Goal: Task Accomplishment & Management: Use online tool/utility

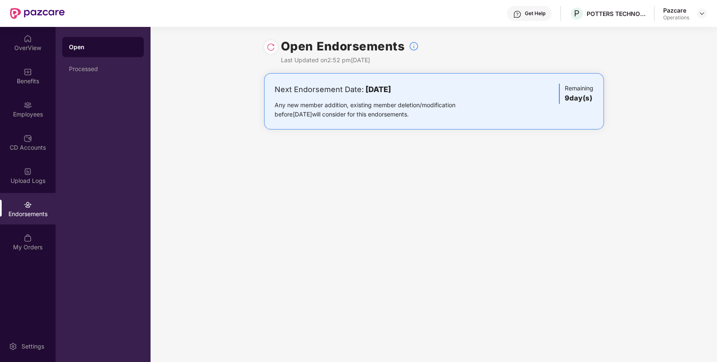
click at [278, 304] on div "Open Endorsements Last Updated on 2:52 pm[DATE] Next Endorsement Date: [DATE] A…" at bounding box center [434, 194] width 567 height 335
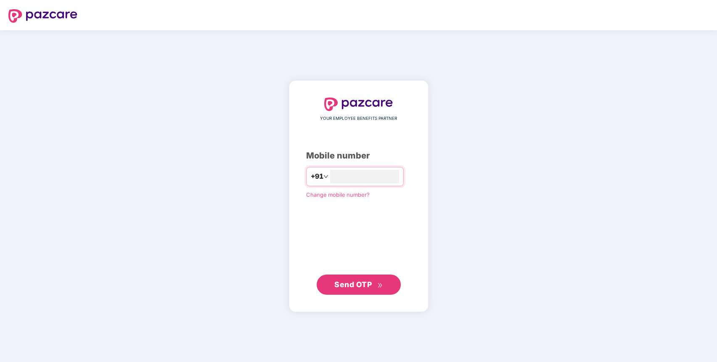
type input "**********"
click at [377, 300] on div "**********" at bounding box center [359, 196] width 140 height 232
click at [356, 285] on span "Send OTP" at bounding box center [352, 284] width 37 height 9
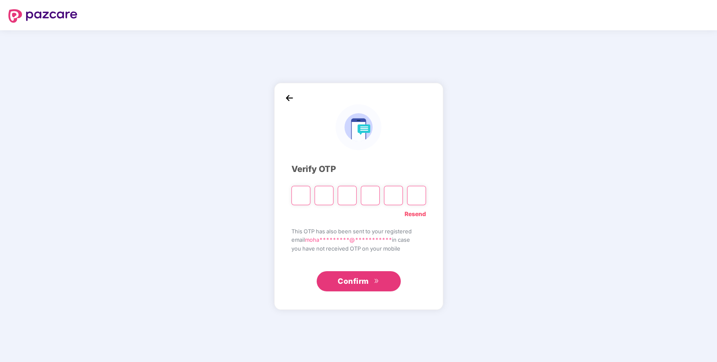
type input "*"
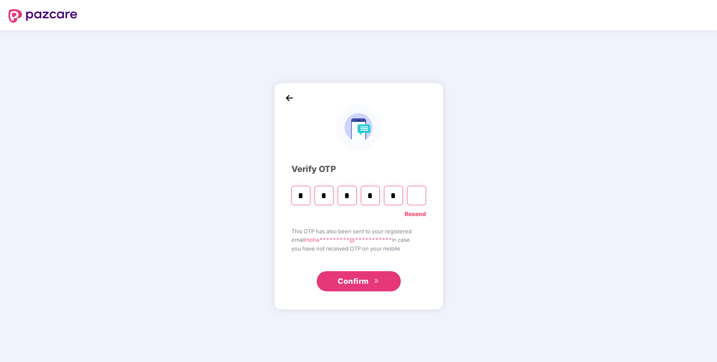
type input "*"
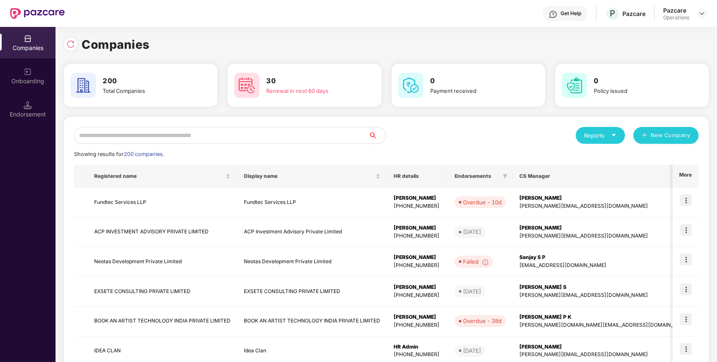
click at [248, 136] on input "text" at bounding box center [221, 135] width 295 height 17
paste input "**********"
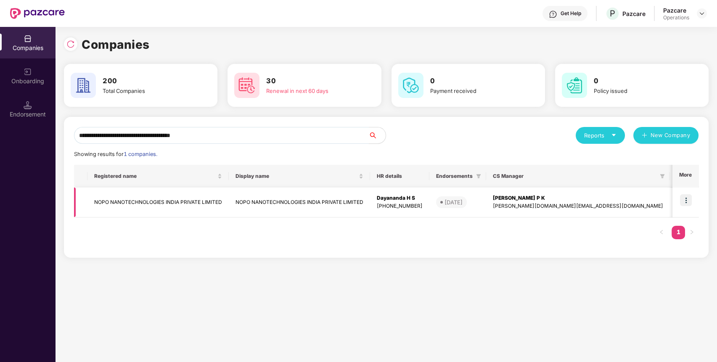
type input "**********"
click at [686, 202] on img at bounding box center [686, 200] width 12 height 12
click at [645, 236] on div "Registered name Display name HR details Endorsements CS Manager Benefits Earlie…" at bounding box center [386, 206] width 625 height 83
click at [694, 197] on td at bounding box center [686, 203] width 26 height 30
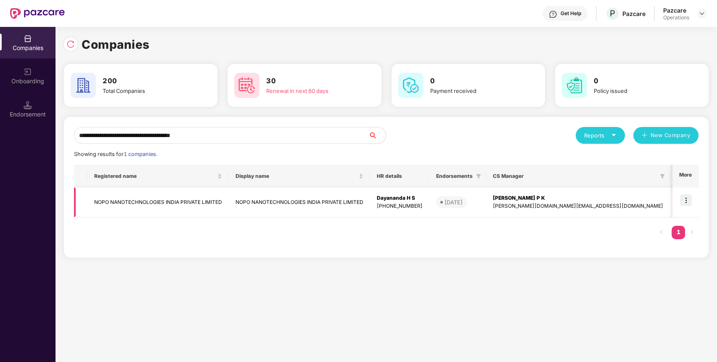
click at [676, 207] on td at bounding box center [686, 203] width 26 height 30
click at [701, 194] on div "**********" at bounding box center [386, 187] width 645 height 141
click at [687, 202] on img at bounding box center [686, 200] width 12 height 12
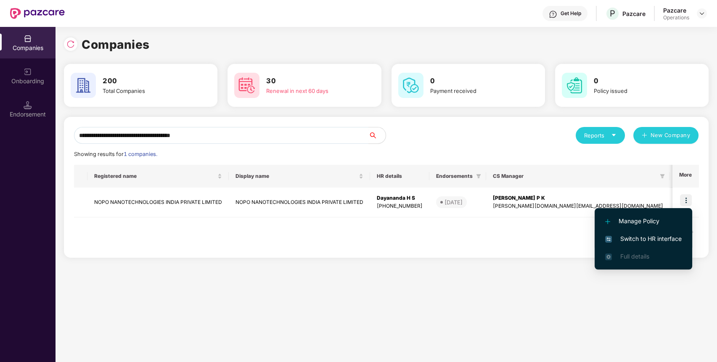
click at [629, 242] on span "Switch to HR interface" at bounding box center [643, 238] width 77 height 9
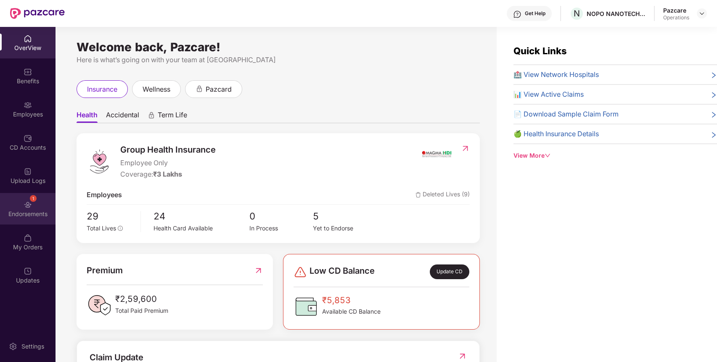
click at [35, 213] on div "Endorsements" at bounding box center [28, 214] width 56 height 8
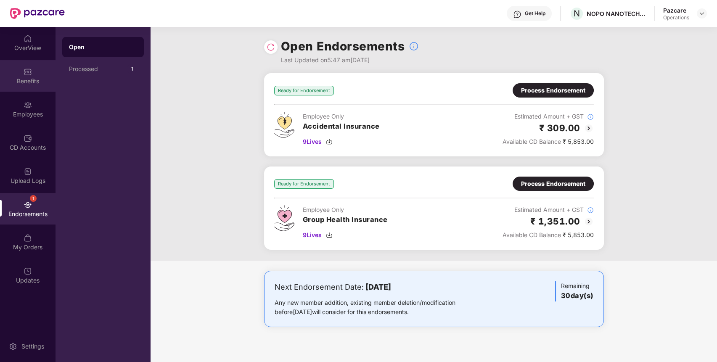
click at [28, 64] on div "Benefits" at bounding box center [28, 76] width 56 height 32
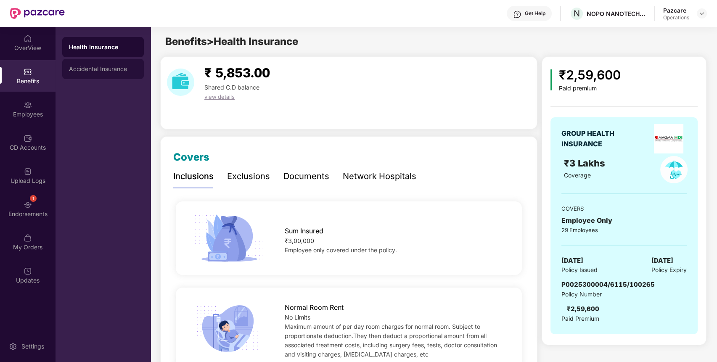
click at [98, 72] on div "Accidental Insurance" at bounding box center [103, 69] width 82 height 20
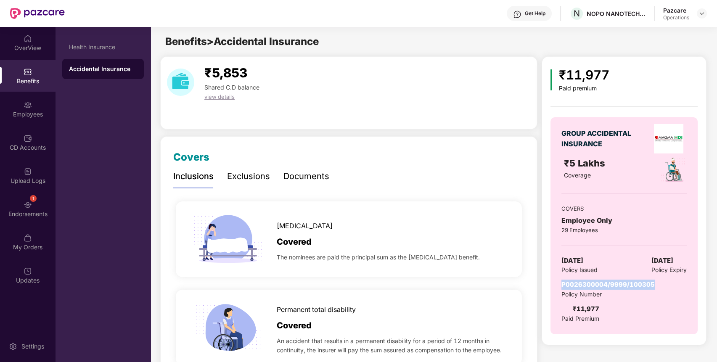
drag, startPoint x: 557, startPoint y: 281, endPoint x: 656, endPoint y: 277, distance: 99.4
click at [656, 277] on div "GROUP ACCIDENTAL INSURANCE ₹5 Lakhs Coverage COVERS Employee Only 29 Employees …" at bounding box center [624, 225] width 147 height 217
copy span "P0026300004/9999/100305"
click at [44, 209] on div "1 Endorsements" at bounding box center [28, 209] width 56 height 32
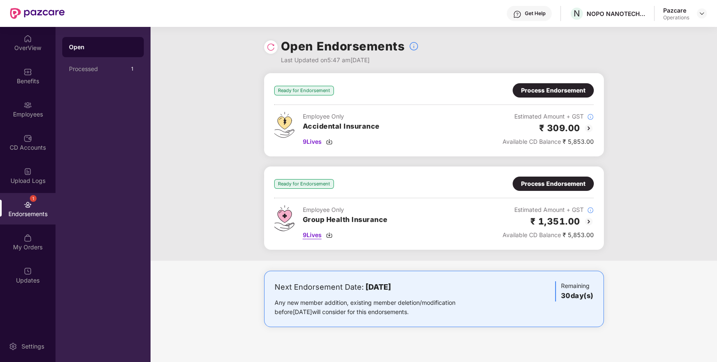
click at [312, 231] on span "9 Lives" at bounding box center [312, 235] width 19 height 9
click at [40, 74] on div "Benefits" at bounding box center [28, 76] width 56 height 32
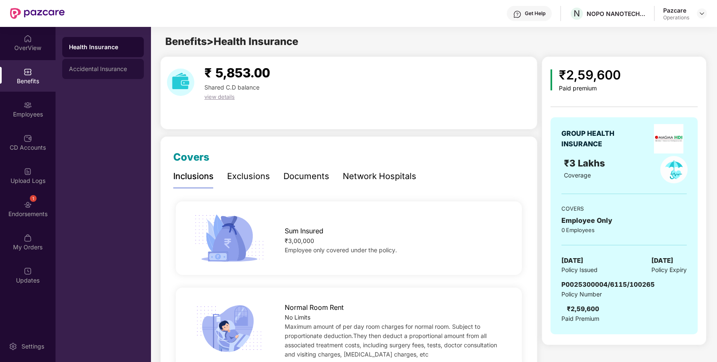
click at [91, 72] on div "Accidental Insurance" at bounding box center [103, 69] width 82 height 20
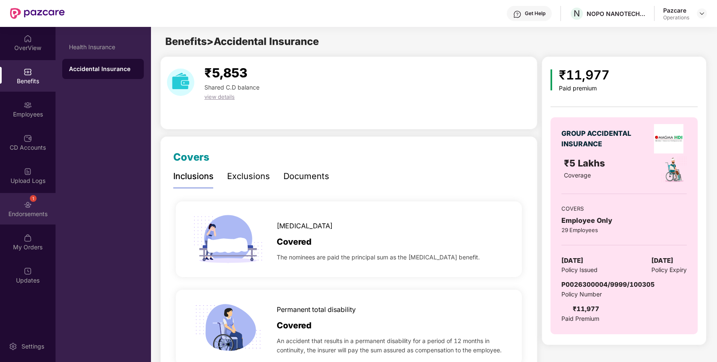
click at [34, 204] on div "1 Endorsements" at bounding box center [28, 209] width 56 height 32
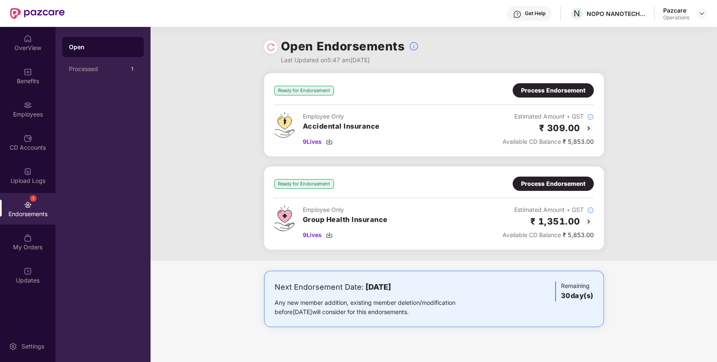
click at [565, 183] on div "Process Endorsement" at bounding box center [553, 183] width 64 height 9
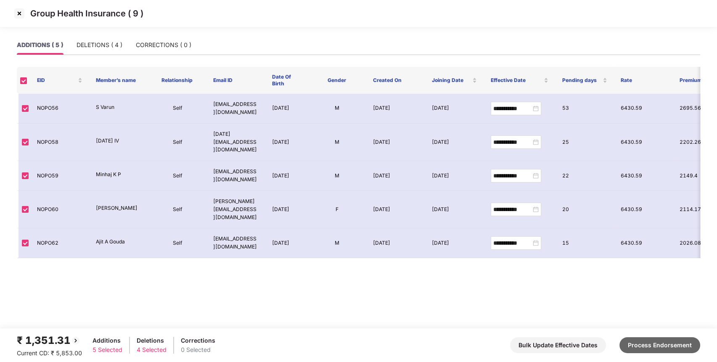
click at [670, 347] on button "Process Endorsement" at bounding box center [660, 345] width 81 height 16
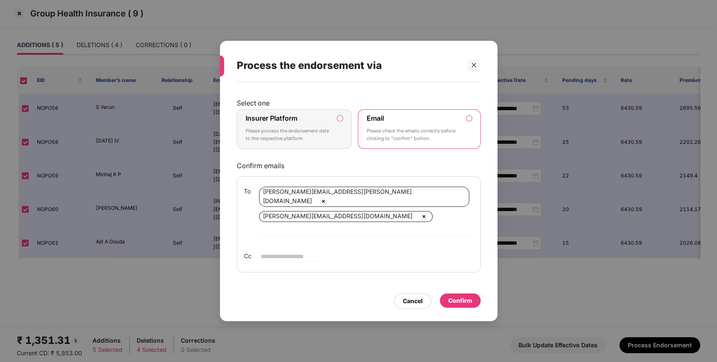
click at [318, 141] on p "Please process the endorsement data to the respective platform" at bounding box center [289, 134] width 86 height 15
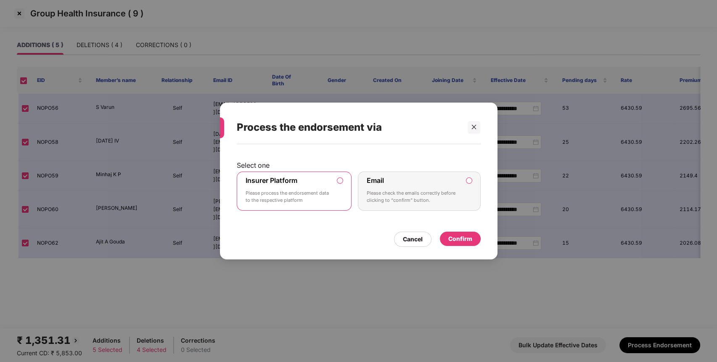
click at [454, 241] on div "Confirm" at bounding box center [460, 238] width 24 height 9
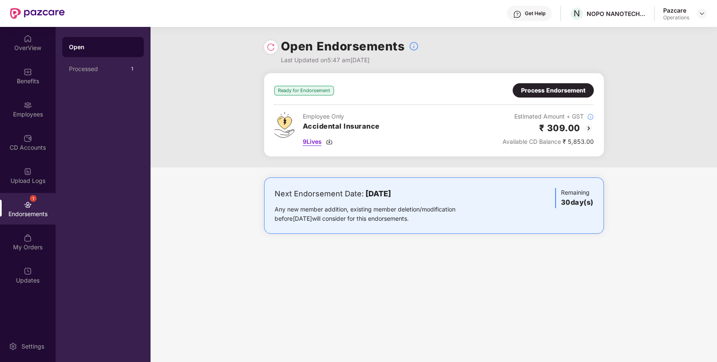
click at [313, 141] on span "9 Lives" at bounding box center [312, 141] width 19 height 9
click at [575, 91] on div "Process Endorsement" at bounding box center [553, 90] width 64 height 9
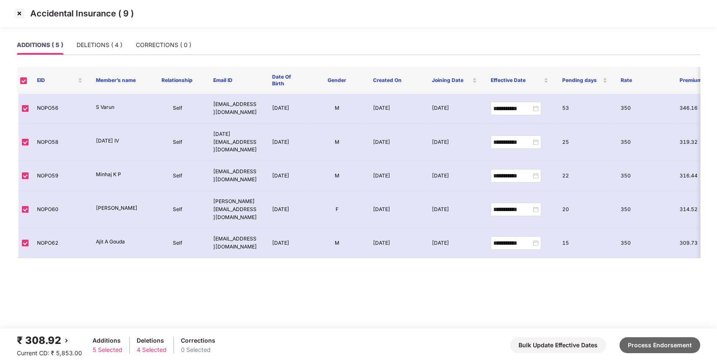
click at [629, 343] on button "Process Endorsement" at bounding box center [660, 345] width 81 height 16
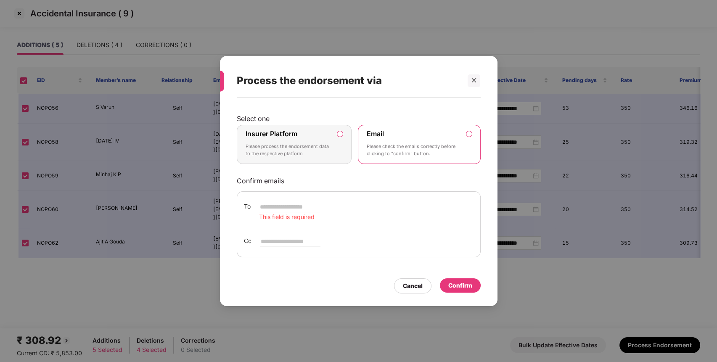
click at [301, 162] on label "Insurer Platform Please process the endorsement data to the respective platform" at bounding box center [294, 145] width 115 height 40
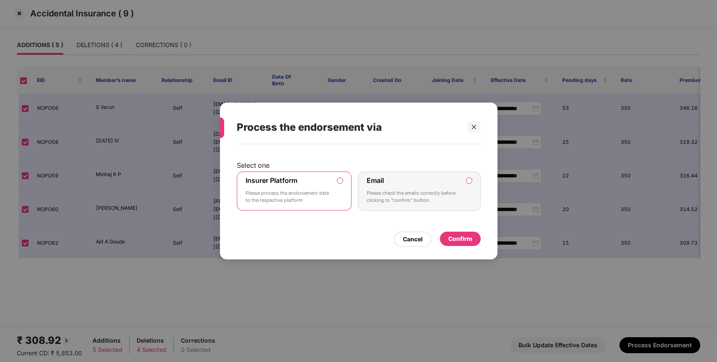
click at [462, 242] on div "Confirm" at bounding box center [460, 238] width 24 height 9
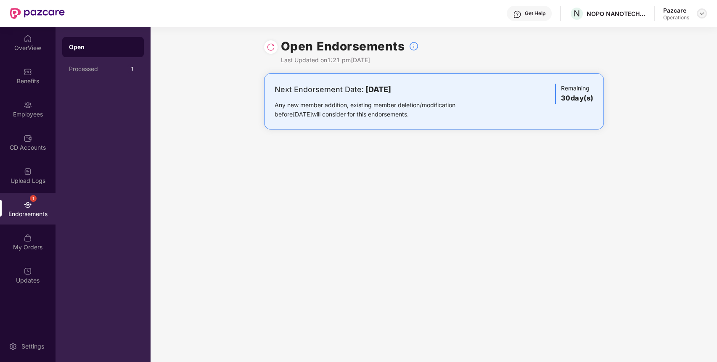
click at [698, 16] on div at bounding box center [702, 13] width 10 height 10
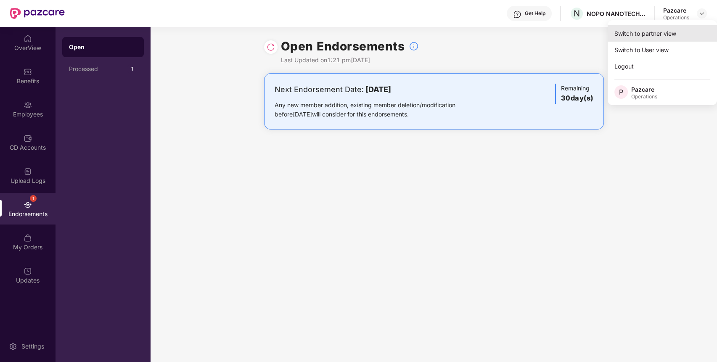
click at [666, 32] on div "Switch to partner view" at bounding box center [662, 33] width 109 height 16
